Goal: Transaction & Acquisition: Subscribe to service/newsletter

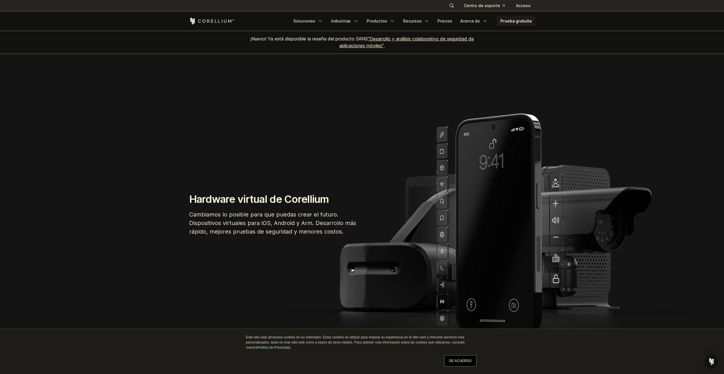
click at [470, 362] on font "DE ACUERDO" at bounding box center [460, 360] width 22 height 4
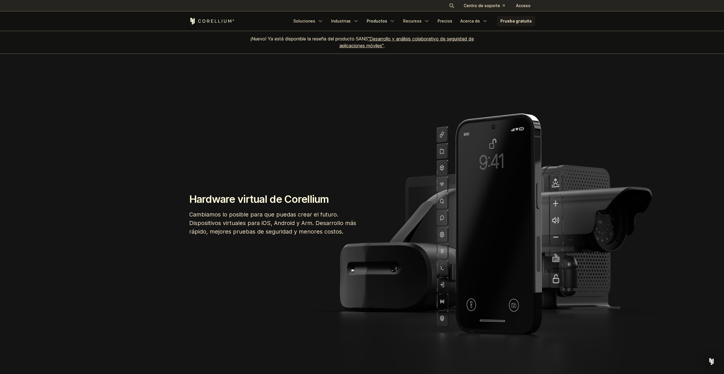
click at [383, 22] on font "Productos" at bounding box center [377, 20] width 20 height 5
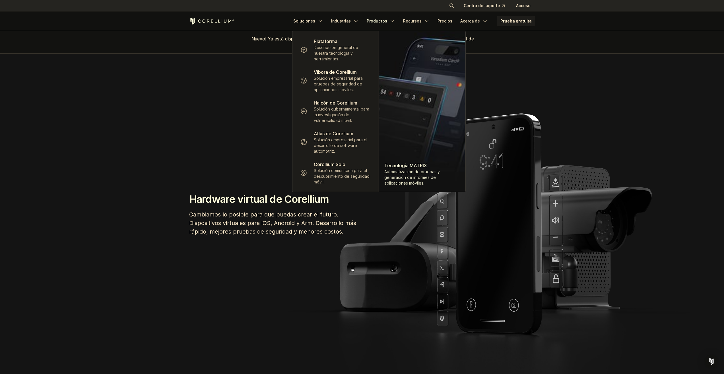
click at [240, 130] on section "Hardware virtual de Corellium Cambiamos lo posible para que puedas crear el fut…" at bounding box center [362, 216] width 724 height 325
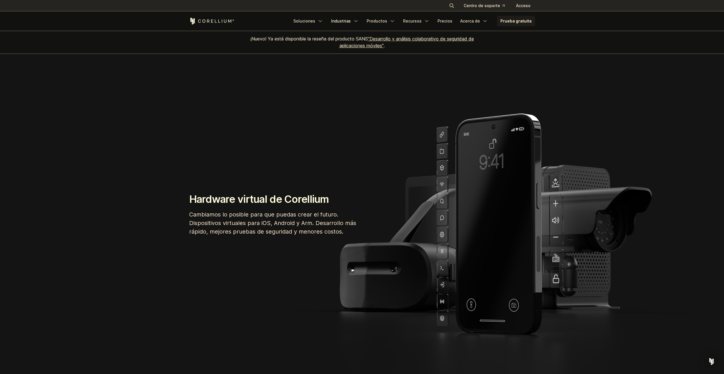
click at [341, 21] on font "Industrias" at bounding box center [341, 20] width 20 height 5
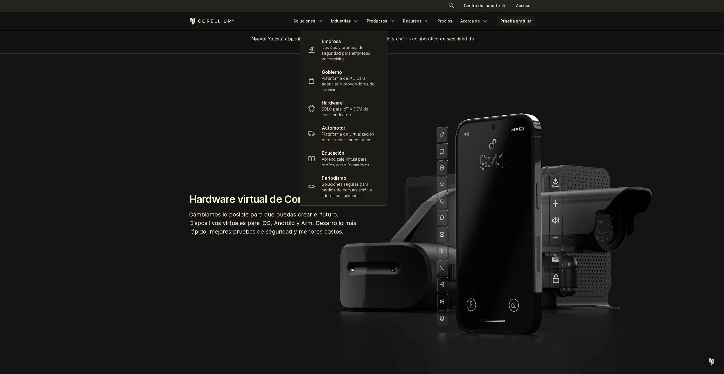
click at [380, 20] on font "Productos" at bounding box center [377, 20] width 20 height 5
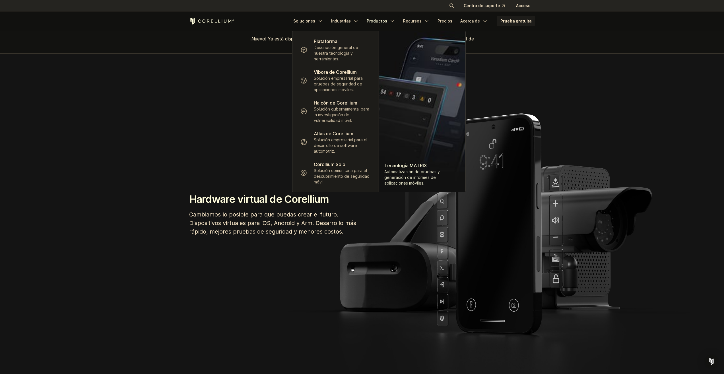
drag, startPoint x: 175, startPoint y: 119, endPoint x: 725, endPoint y: 116, distance: 550.3
click at [178, 118] on section "Hardware virtual de Corellium Cambiamos lo posible para que puedas crear el fut…" at bounding box center [362, 216] width 724 height 325
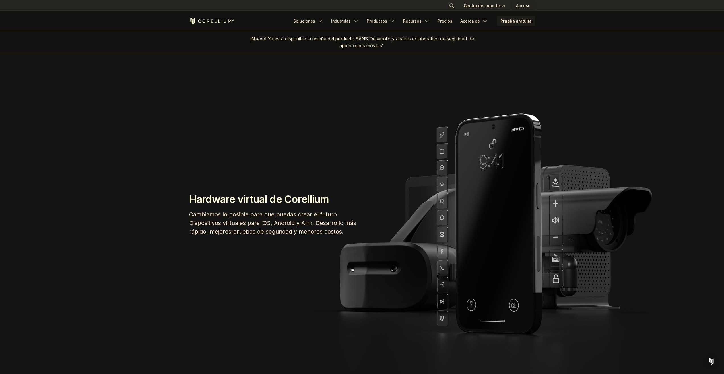
click at [527, 4] on font "Acceso" at bounding box center [523, 5] width 15 height 5
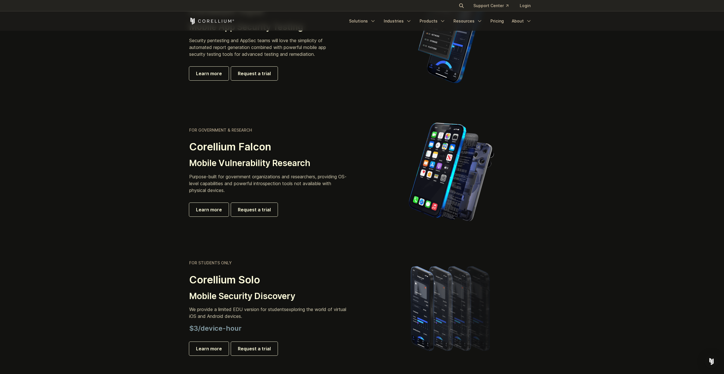
scroll to position [228, 0]
